Goal: Book appointment/travel/reservation

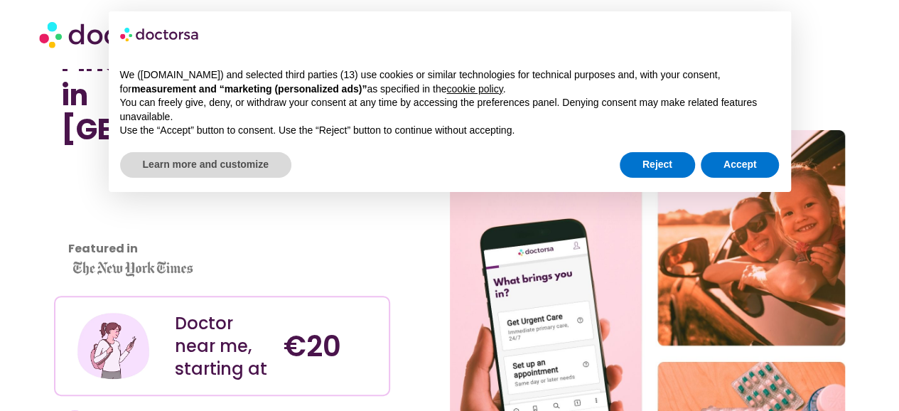
scroll to position [51, 0]
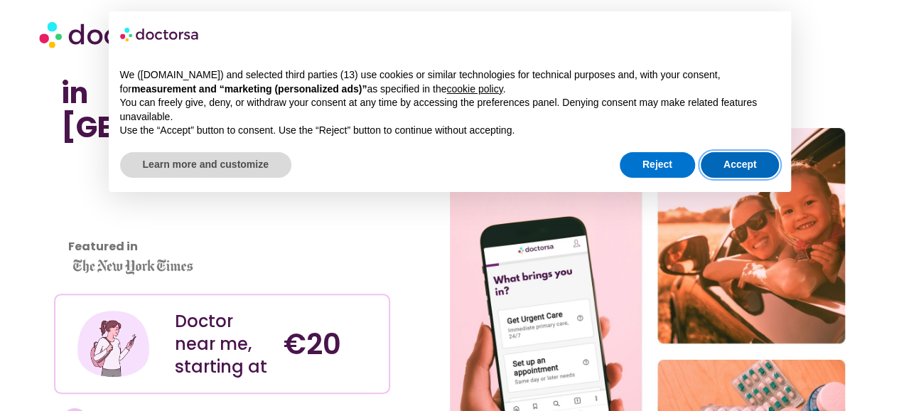
click at [737, 159] on button "Accept" at bounding box center [740, 165] width 79 height 26
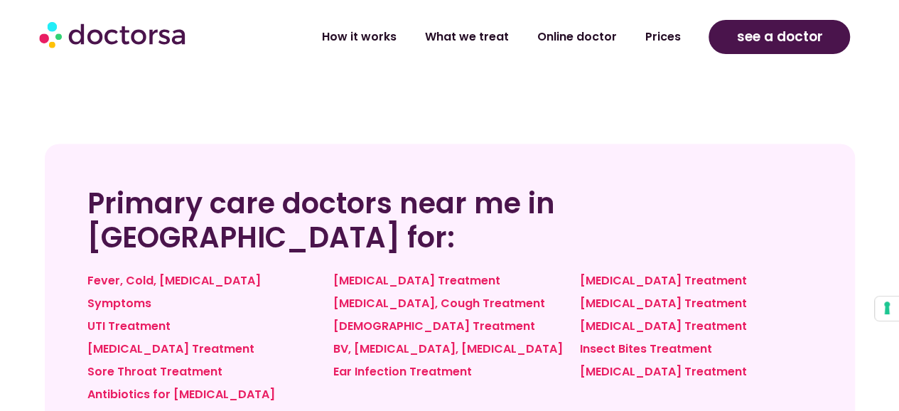
scroll to position [1091, 0]
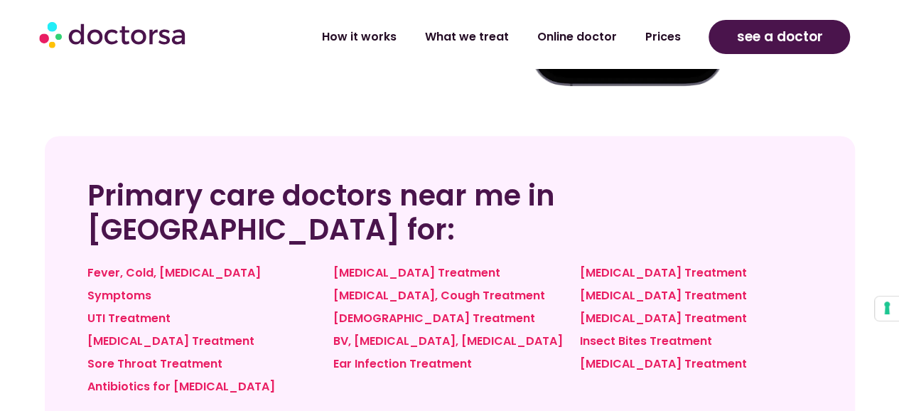
click at [405, 264] on link "Sinus Infection Treatment" at bounding box center [416, 272] width 167 height 16
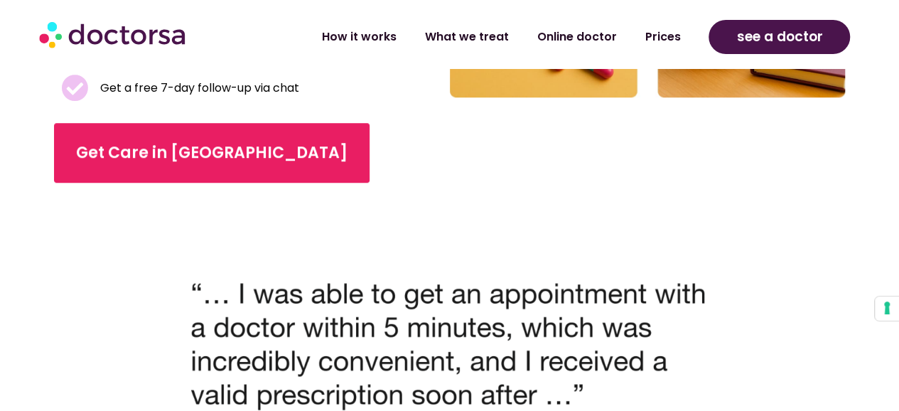
scroll to position [520, 0]
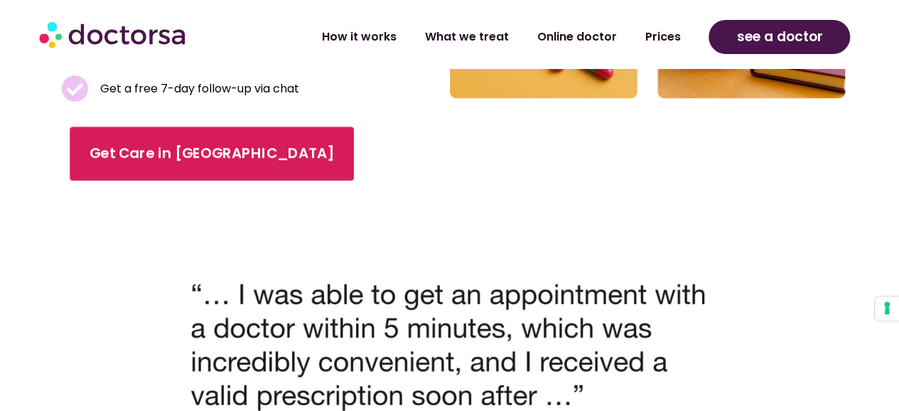
click at [235, 173] on link "Get Care in [GEOGRAPHIC_DATA]" at bounding box center [212, 154] width 284 height 54
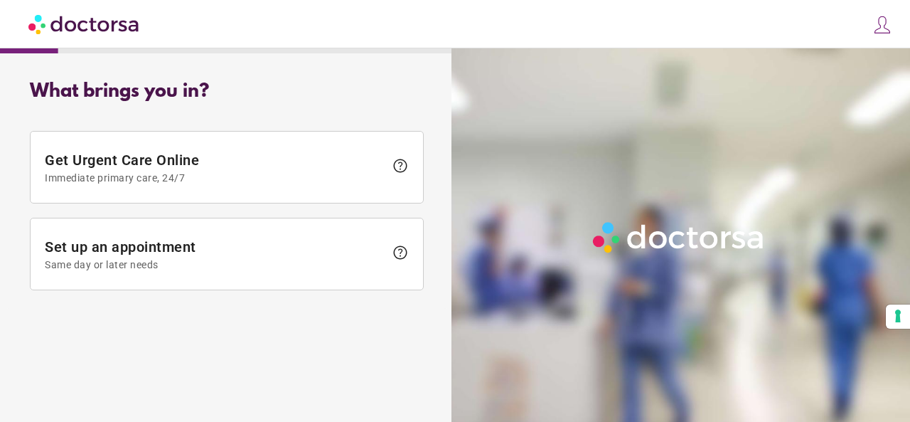
click at [337, 166] on span "Get Urgent Care Online Immediate primary care, 24/7" at bounding box center [215, 167] width 340 height 32
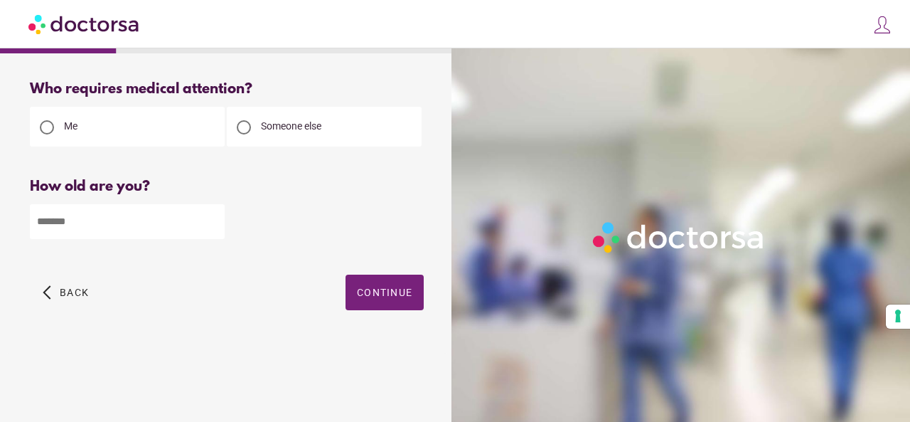
click at [64, 226] on input "number" at bounding box center [127, 221] width 195 height 35
type input "**"
click at [375, 286] on span "button" at bounding box center [385, 292] width 78 height 36
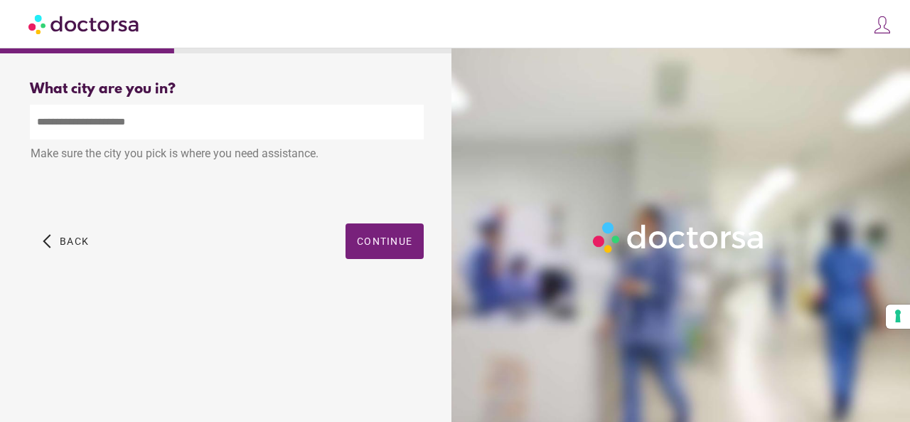
click at [205, 119] on input "text" at bounding box center [227, 122] width 394 height 35
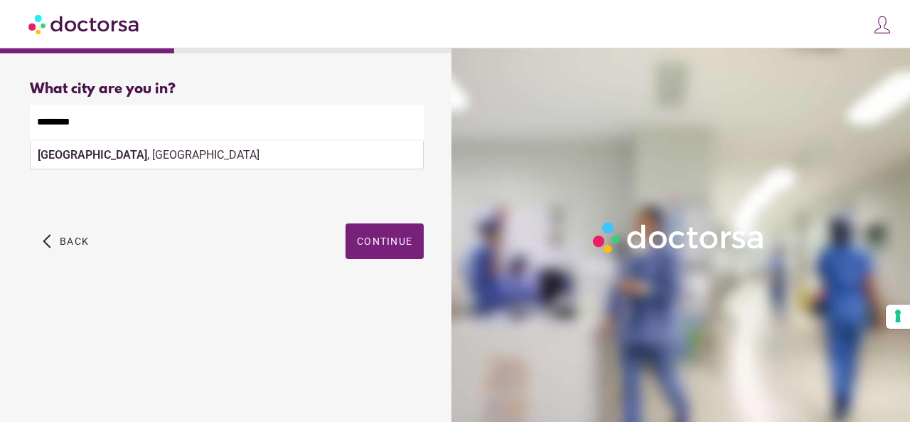
click at [314, 150] on div "Budapest , Hungary" at bounding box center [227, 155] width 392 height 28
type input "**********"
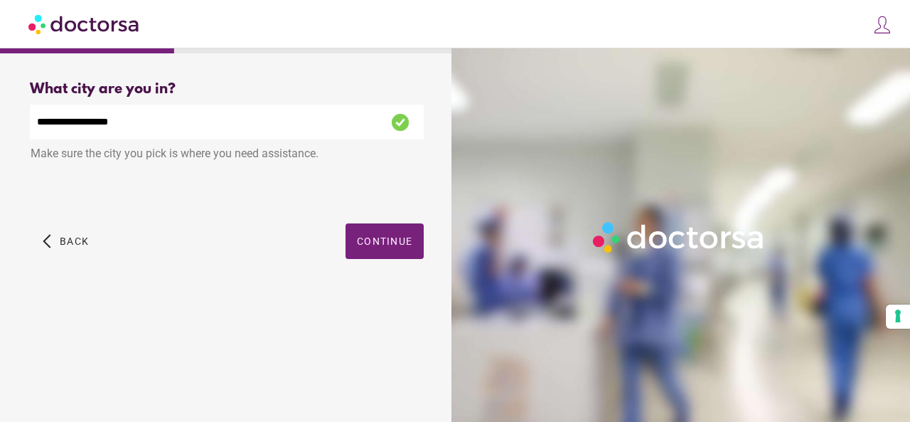
click at [365, 242] on span "Continue" at bounding box center [384, 240] width 55 height 11
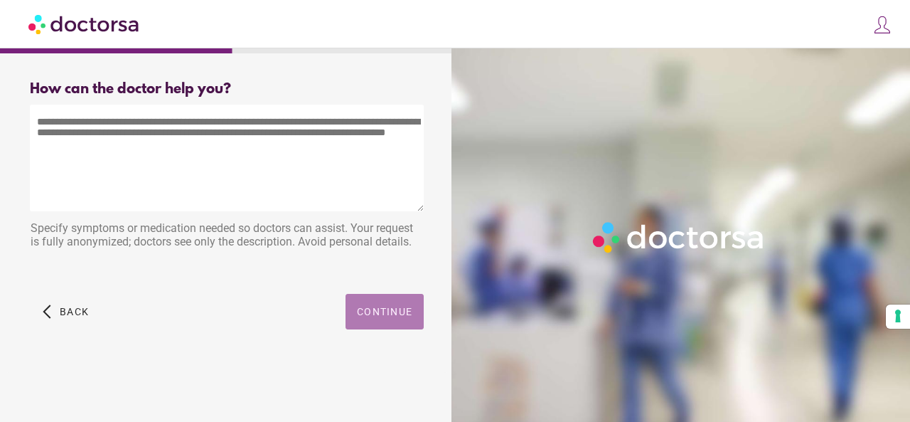
click at [381, 309] on span "Continue" at bounding box center [384, 311] width 55 height 11
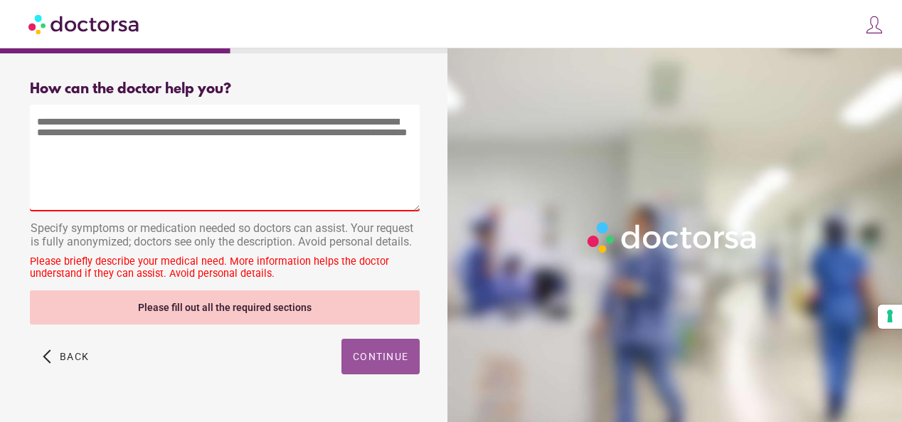
click at [196, 194] on textarea at bounding box center [225, 158] width 390 height 107
click at [78, 359] on span "Back" at bounding box center [74, 356] width 29 height 11
